Goal: Transaction & Acquisition: Download file/media

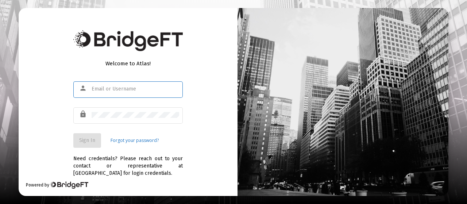
type input "[EMAIL_ADDRESS][DOMAIN_NAME]"
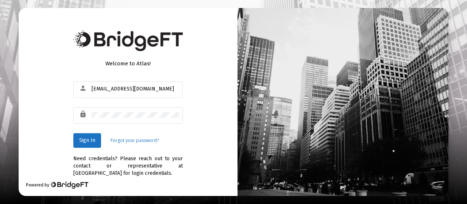
click at [198, 115] on div "Welcome to Atlas! person [EMAIL_ADDRESS][DOMAIN_NAME] lock Sign In Forgot your …" at bounding box center [128, 102] width 219 height 188
click at [90, 142] on span "Sign In" at bounding box center [87, 140] width 16 height 6
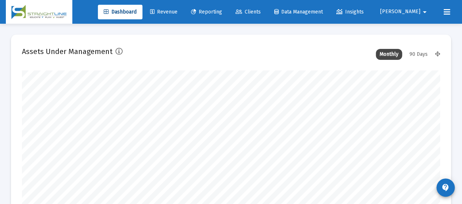
scroll to position [146, 224]
click at [222, 14] on span "Reporting" at bounding box center [206, 12] width 31 height 6
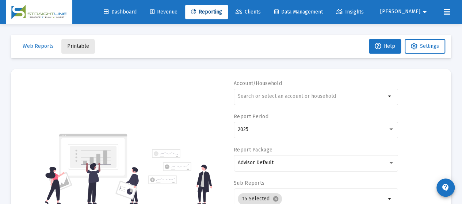
click at [71, 48] on span "Printable" at bounding box center [78, 46] width 22 height 6
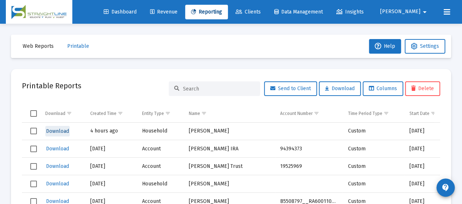
click at [61, 131] on span "Download" at bounding box center [57, 131] width 23 height 6
